Goal: Task Accomplishment & Management: Use online tool/utility

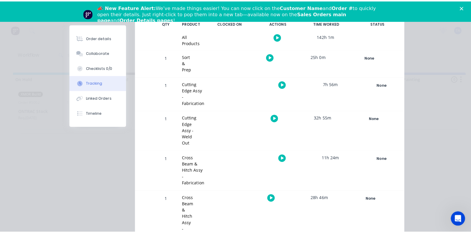
scroll to position [134, 0]
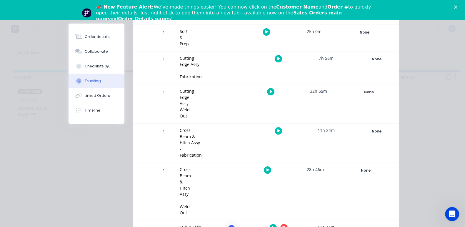
click at [288, 224] on button "button" at bounding box center [284, 227] width 7 height 7
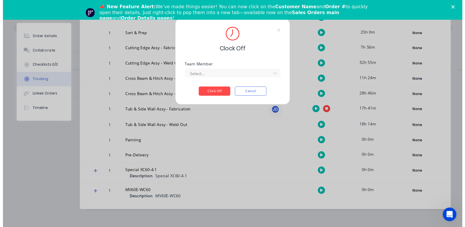
scroll to position [129, 0]
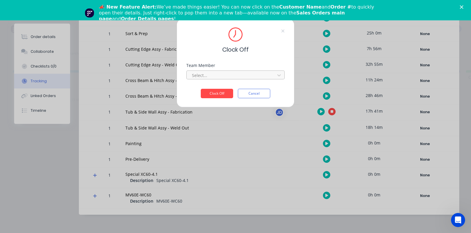
click at [247, 70] on div "Select..." at bounding box center [235, 74] width 98 height 10
click at [247, 74] on div at bounding box center [231, 75] width 81 height 7
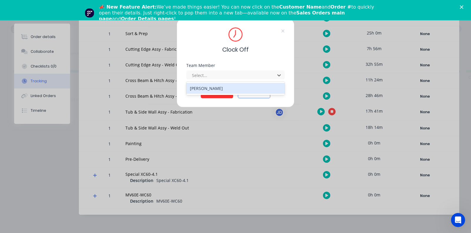
click at [205, 92] on div "[PERSON_NAME]" at bounding box center [235, 88] width 98 height 11
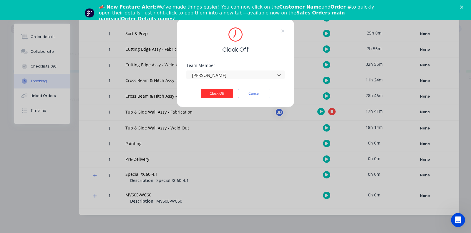
click at [212, 94] on button "Clock Off" at bounding box center [217, 93] width 32 height 9
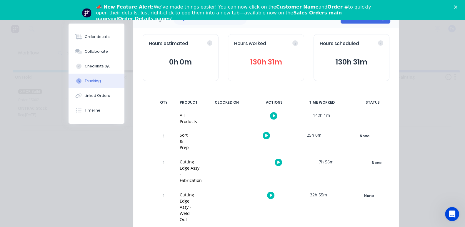
scroll to position [0, 0]
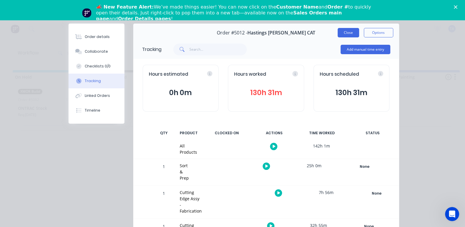
click at [359, 33] on button "Close" at bounding box center [348, 32] width 21 height 9
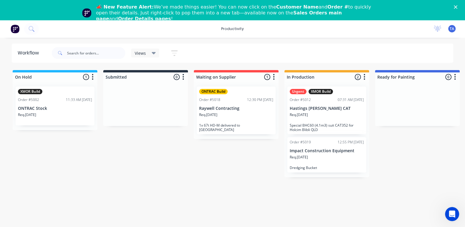
click at [337, 159] on div "Req. [DATE]" at bounding box center [327, 160] width 74 height 10
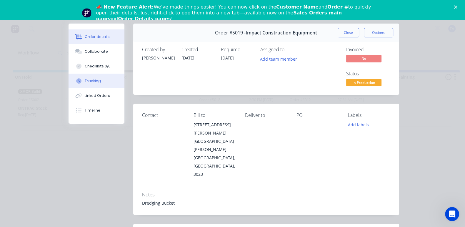
click at [85, 82] on div "Tracking" at bounding box center [93, 80] width 16 height 5
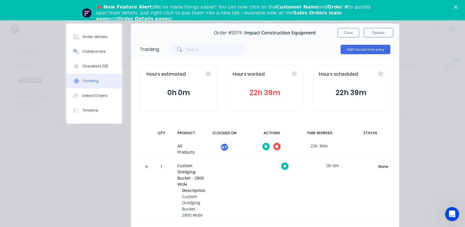
click at [278, 147] on icon "button" at bounding box center [277, 146] width 3 height 3
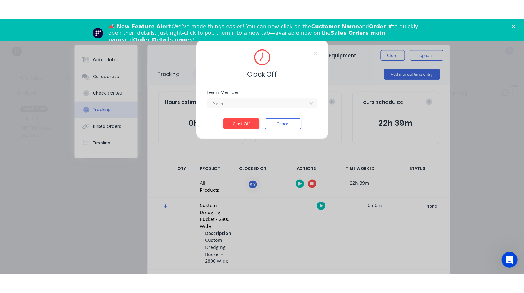
scroll to position [11, 0]
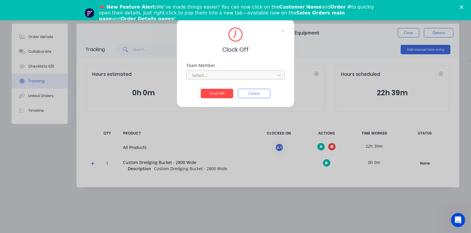
click at [214, 73] on div at bounding box center [231, 75] width 81 height 7
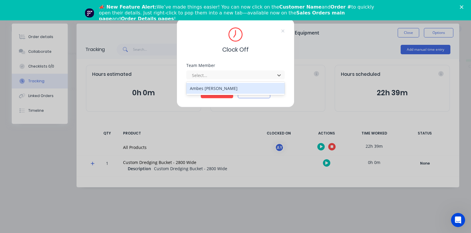
click at [218, 92] on div "Ambes [PERSON_NAME]" at bounding box center [235, 88] width 98 height 11
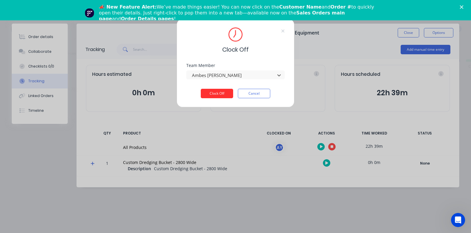
click at [218, 92] on button "Clock Off" at bounding box center [217, 93] width 32 height 9
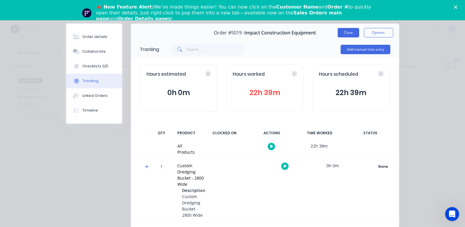
click at [359, 35] on button "Close" at bounding box center [348, 32] width 21 height 9
